Goal: Information Seeking & Learning: Compare options

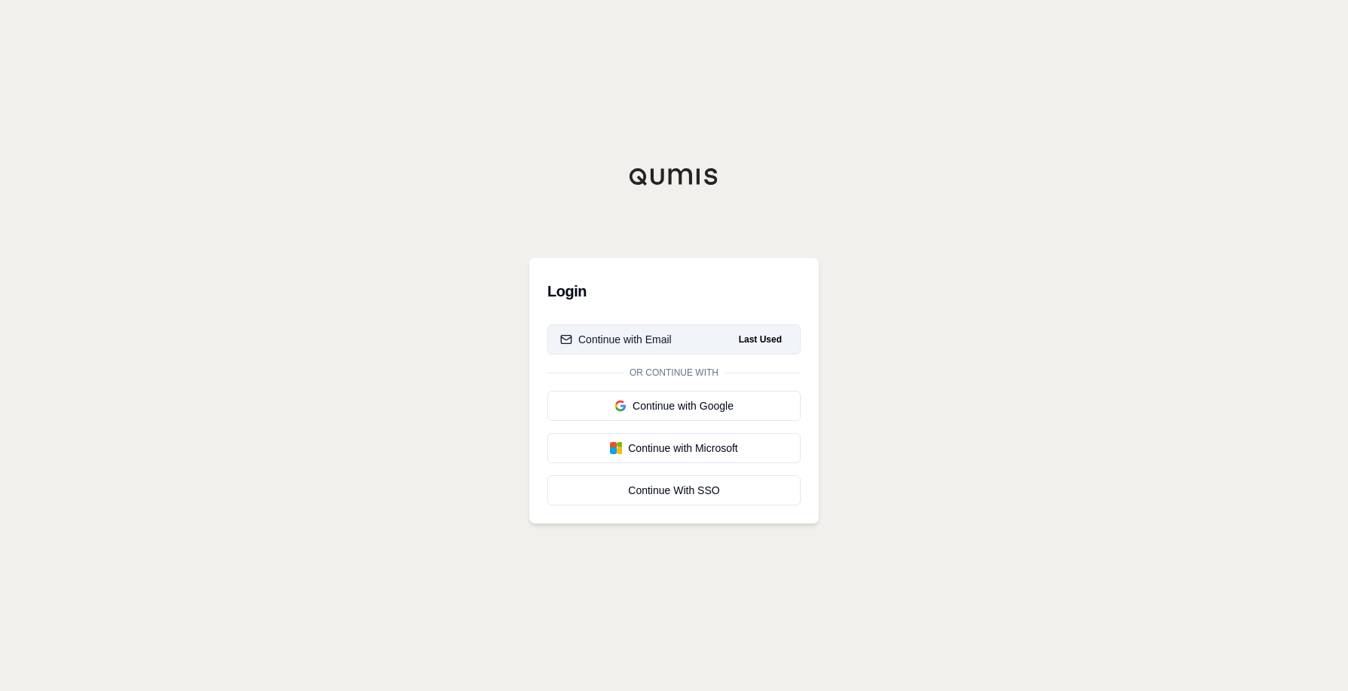
click at [653, 339] on div "Continue with Email" at bounding box center [616, 339] width 112 height 15
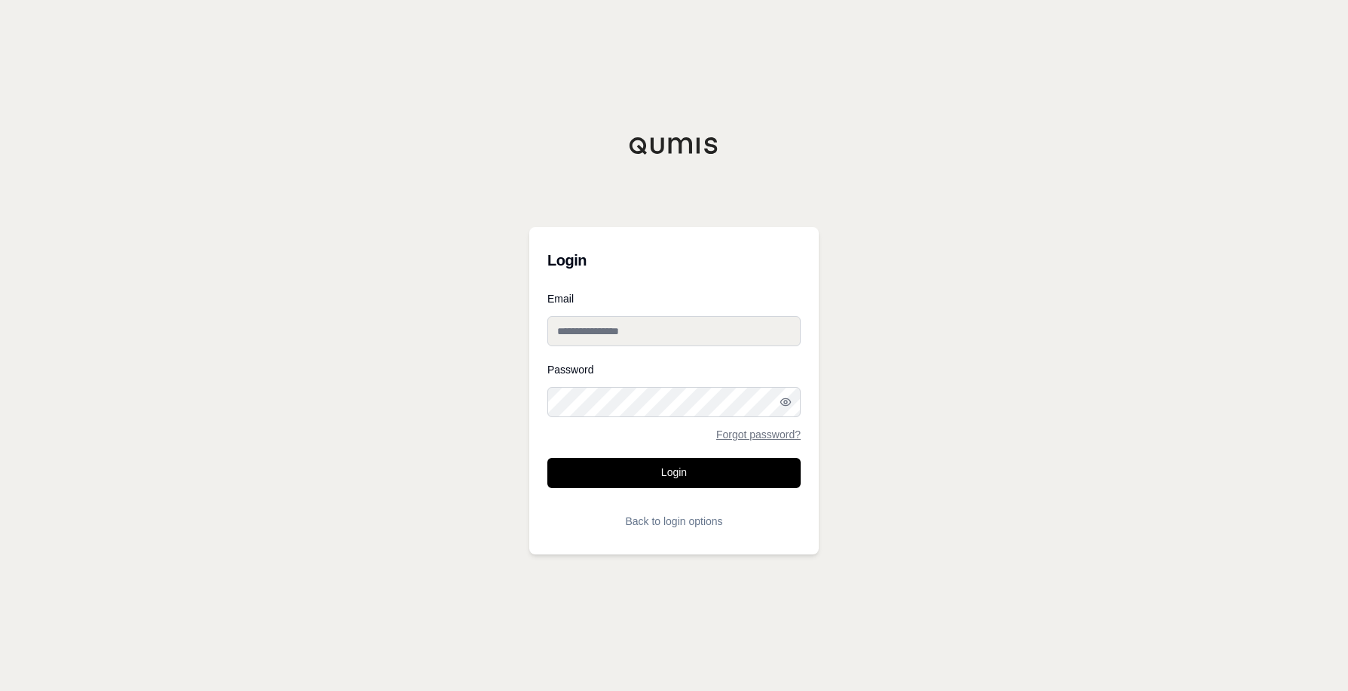
type input "**********"
click at [661, 474] on button "Login" at bounding box center [673, 473] width 253 height 30
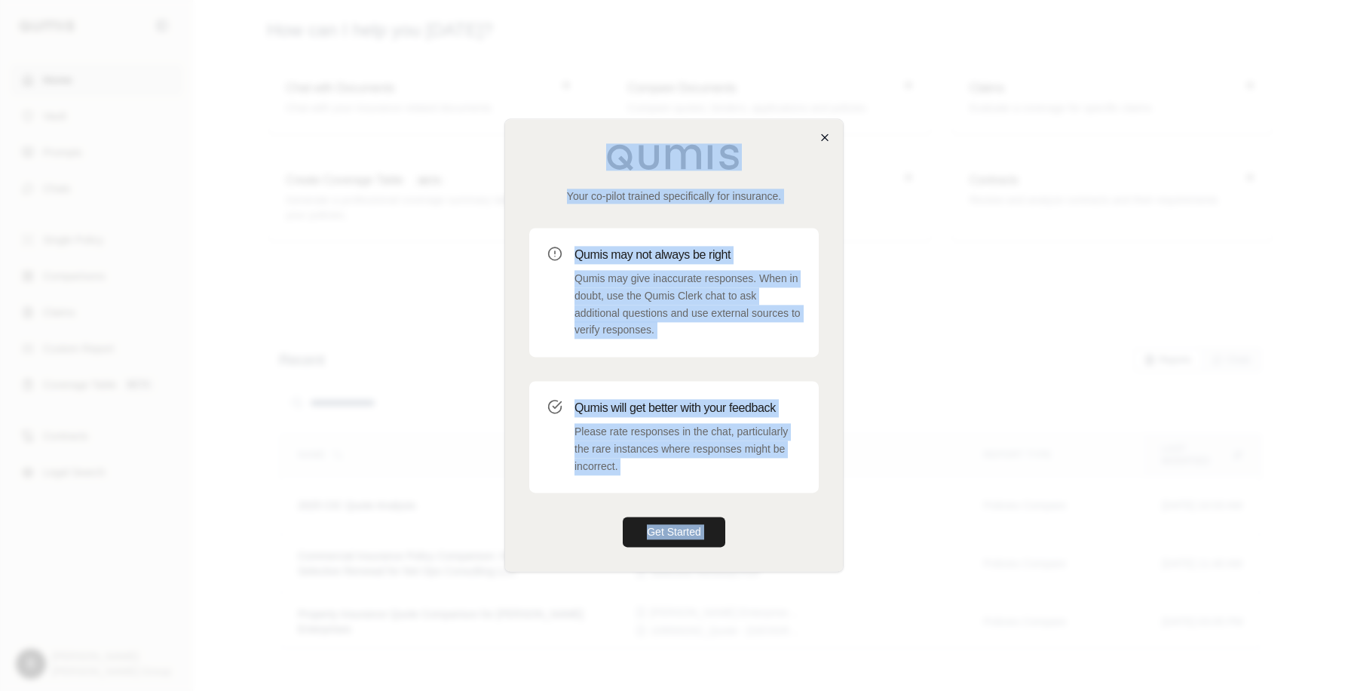
click at [825, 131] on div "Your co-pilot trained specifically for insurance. Qumis may not always be right…" at bounding box center [673, 344] width 339 height 453
click at [823, 137] on icon "button" at bounding box center [825, 137] width 12 height 12
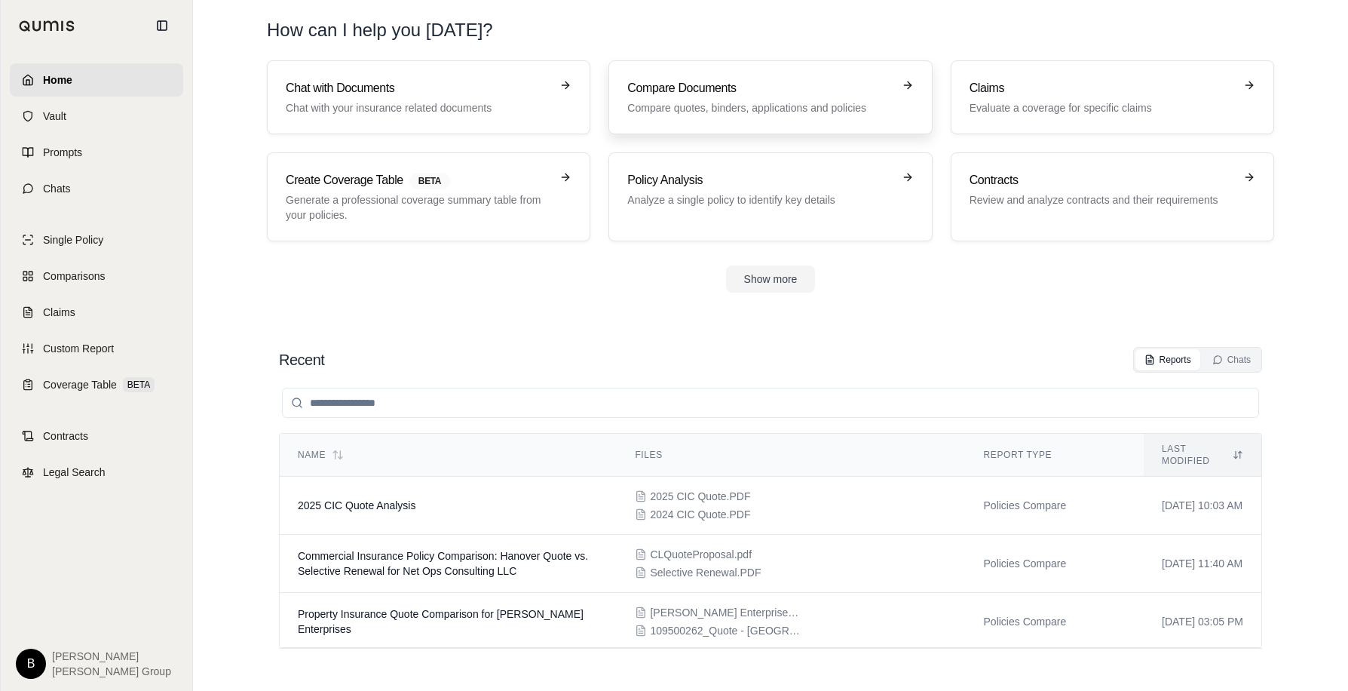
click at [726, 103] on p "Compare quotes, binders, applications and policies" at bounding box center [759, 107] width 265 height 15
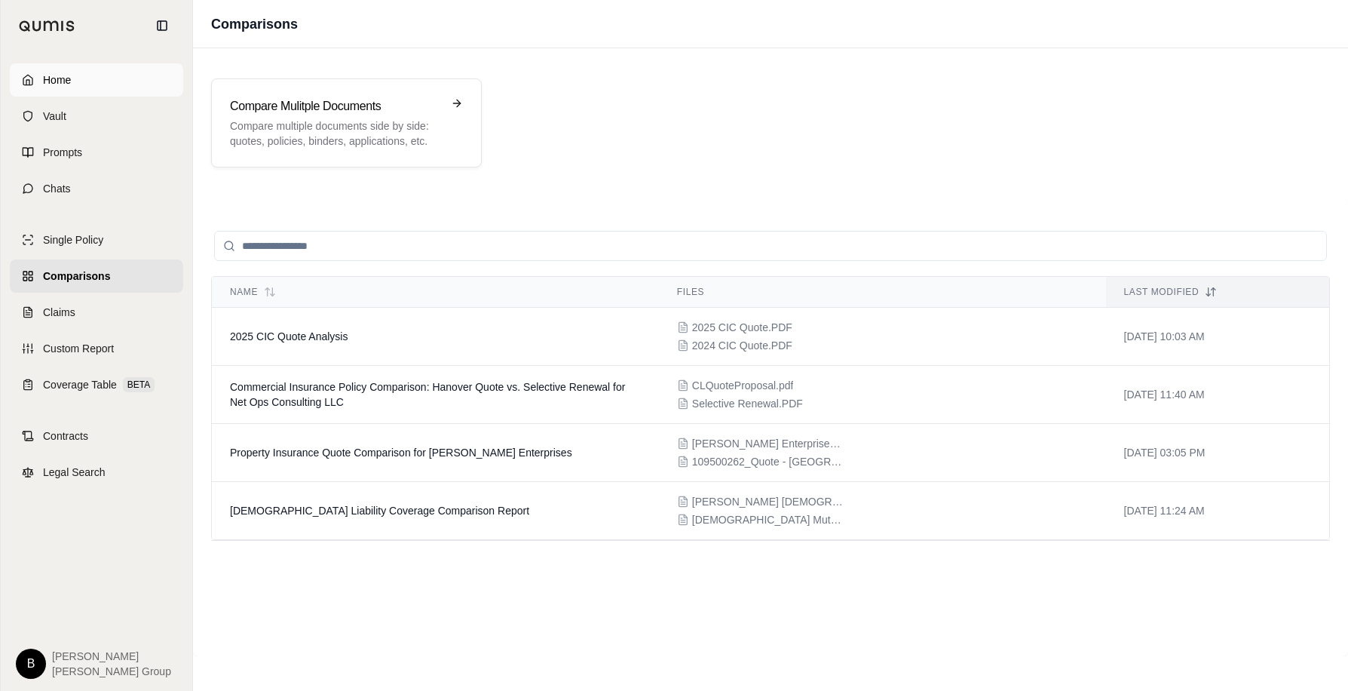
click at [82, 81] on link "Home" at bounding box center [96, 79] width 173 height 33
